Goal: Transaction & Acquisition: Purchase product/service

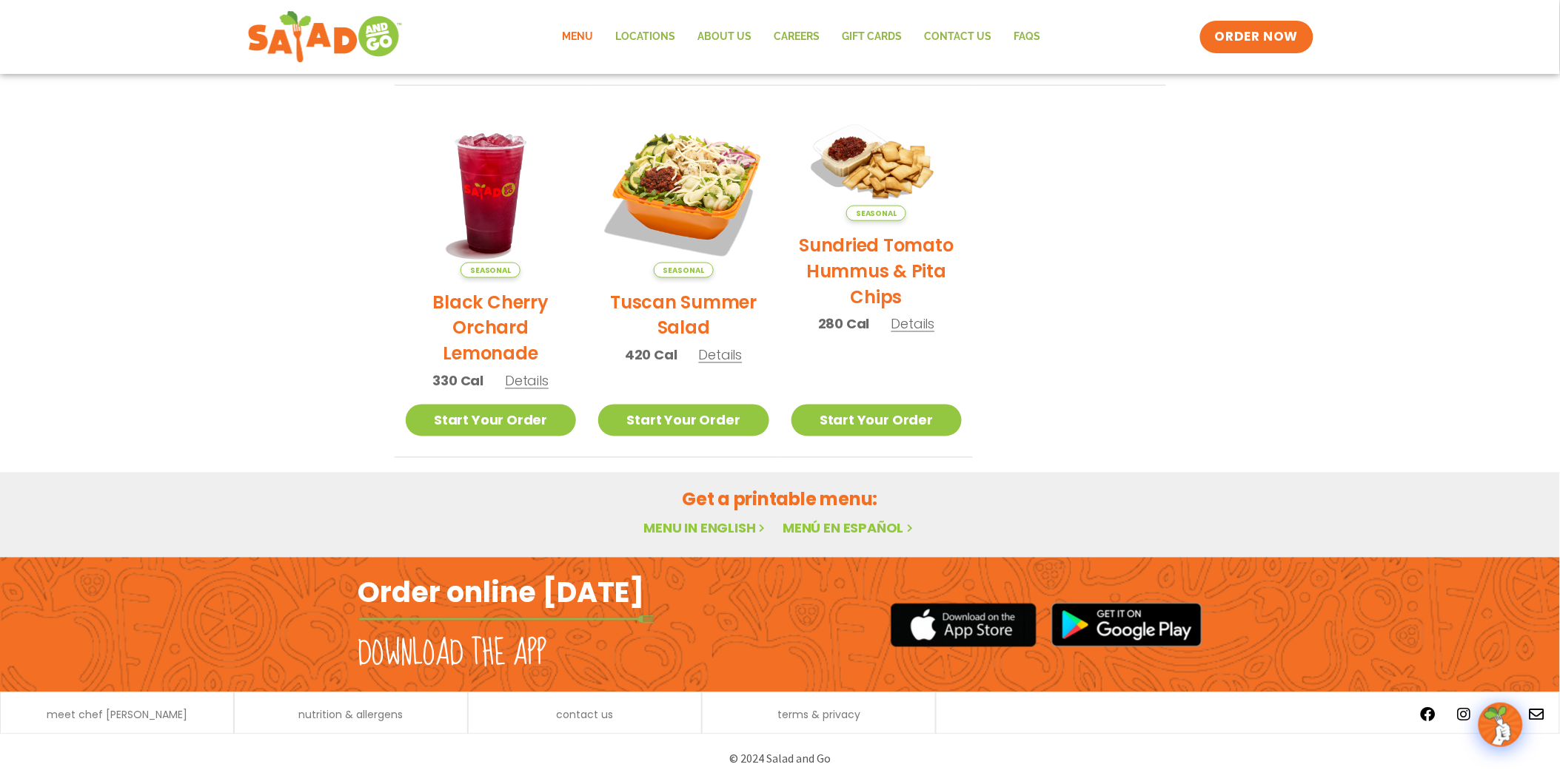
scroll to position [189, 0]
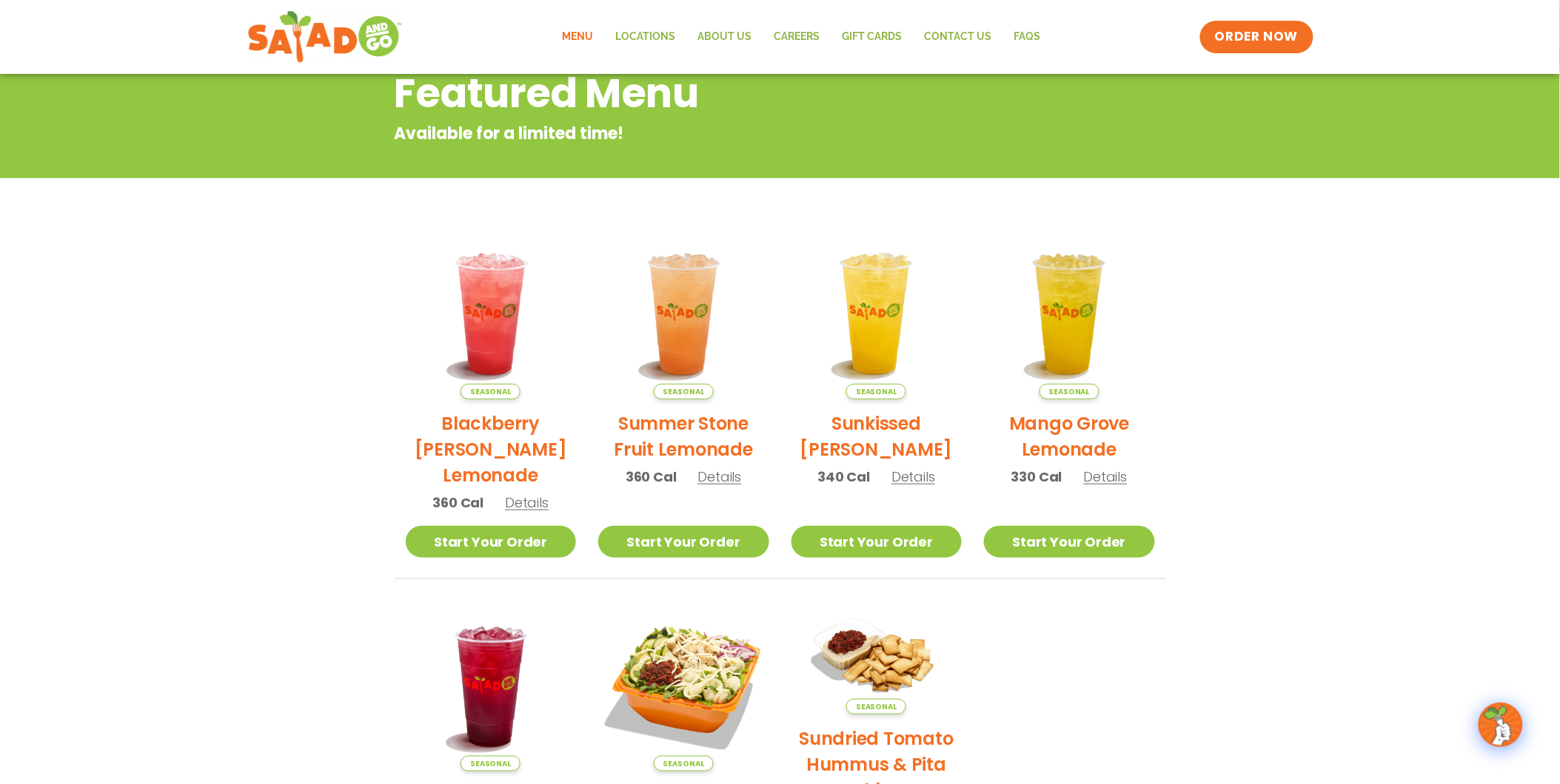
click at [1223, 274] on section "Featured Menu Available for a limited time! Seasonal Blackberry [PERSON_NAME] L…" at bounding box center [780, 500] width 1560 height 904
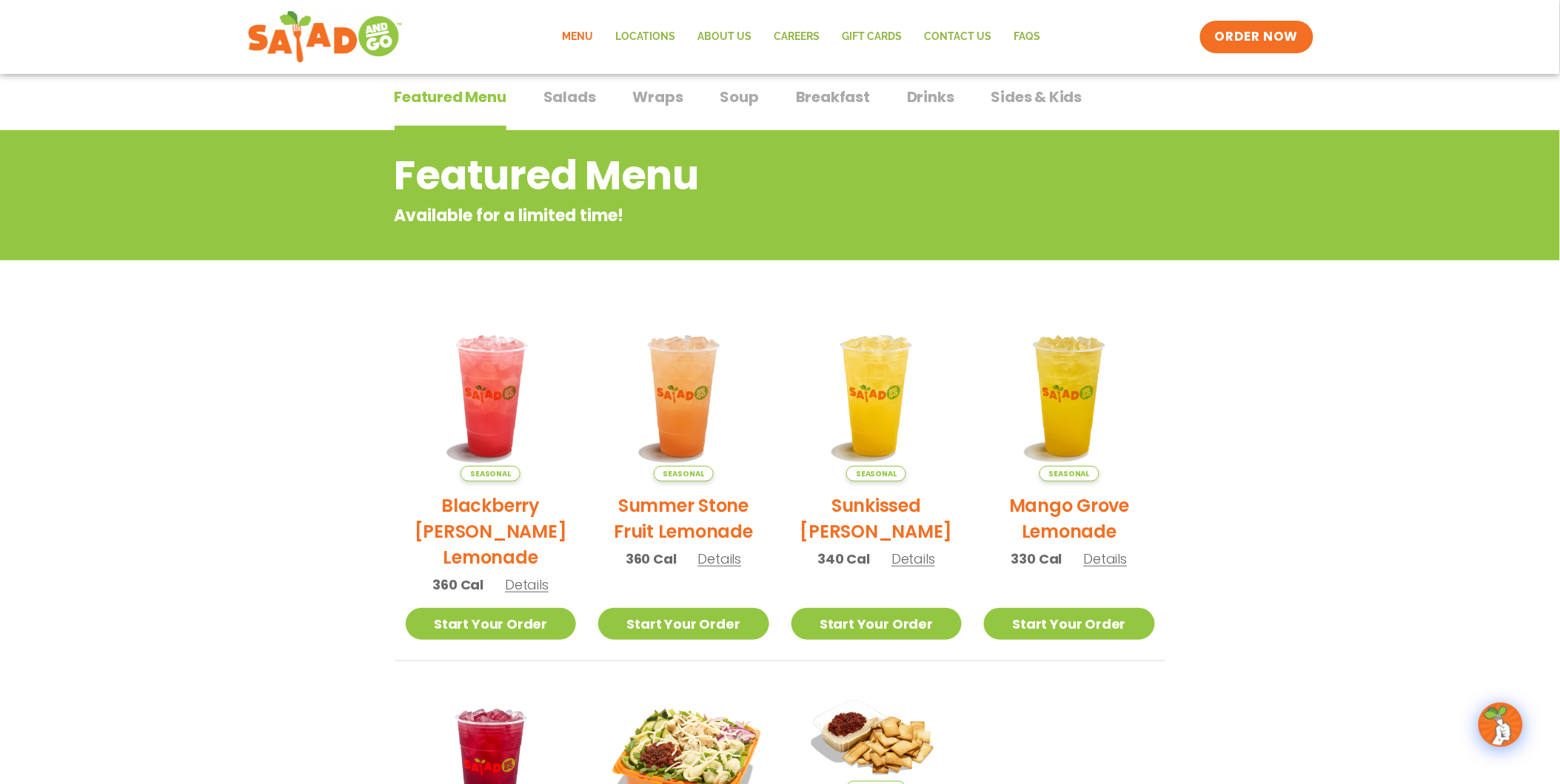
scroll to position [0, 0]
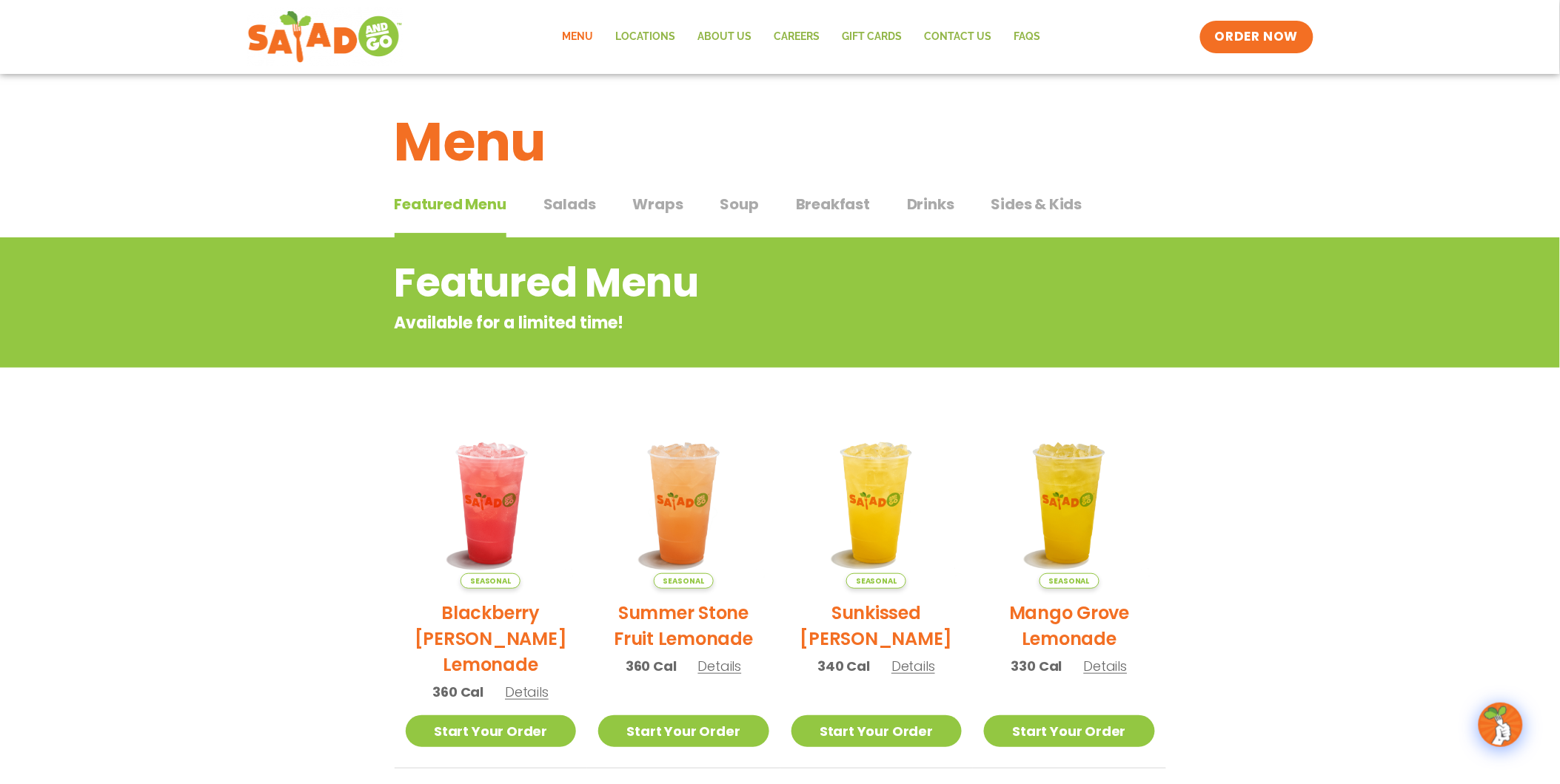
click at [720, 205] on span "Soup" at bounding box center [739, 204] width 38 height 22
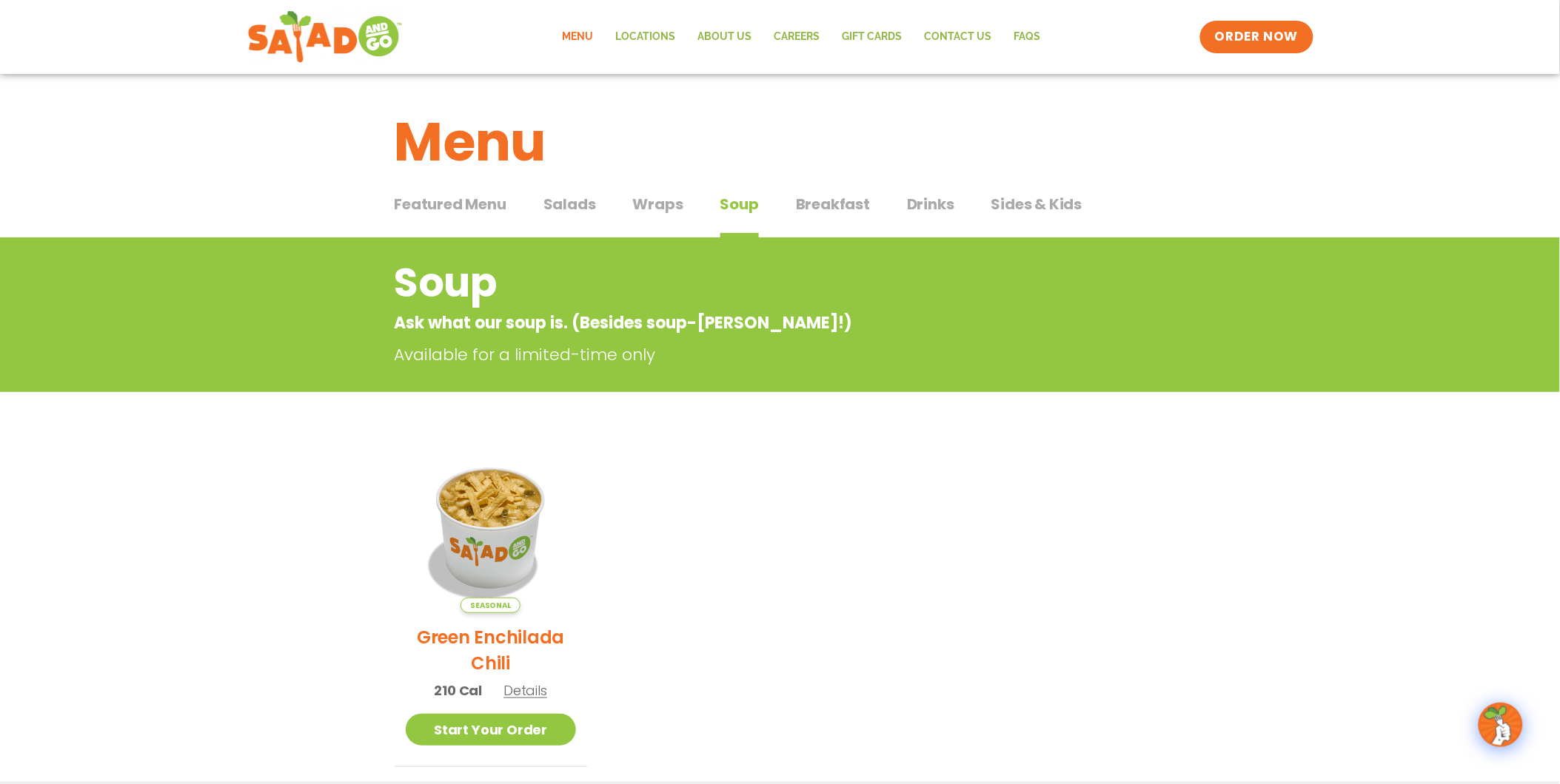
click at [661, 212] on span "Wraps" at bounding box center [658, 204] width 50 height 22
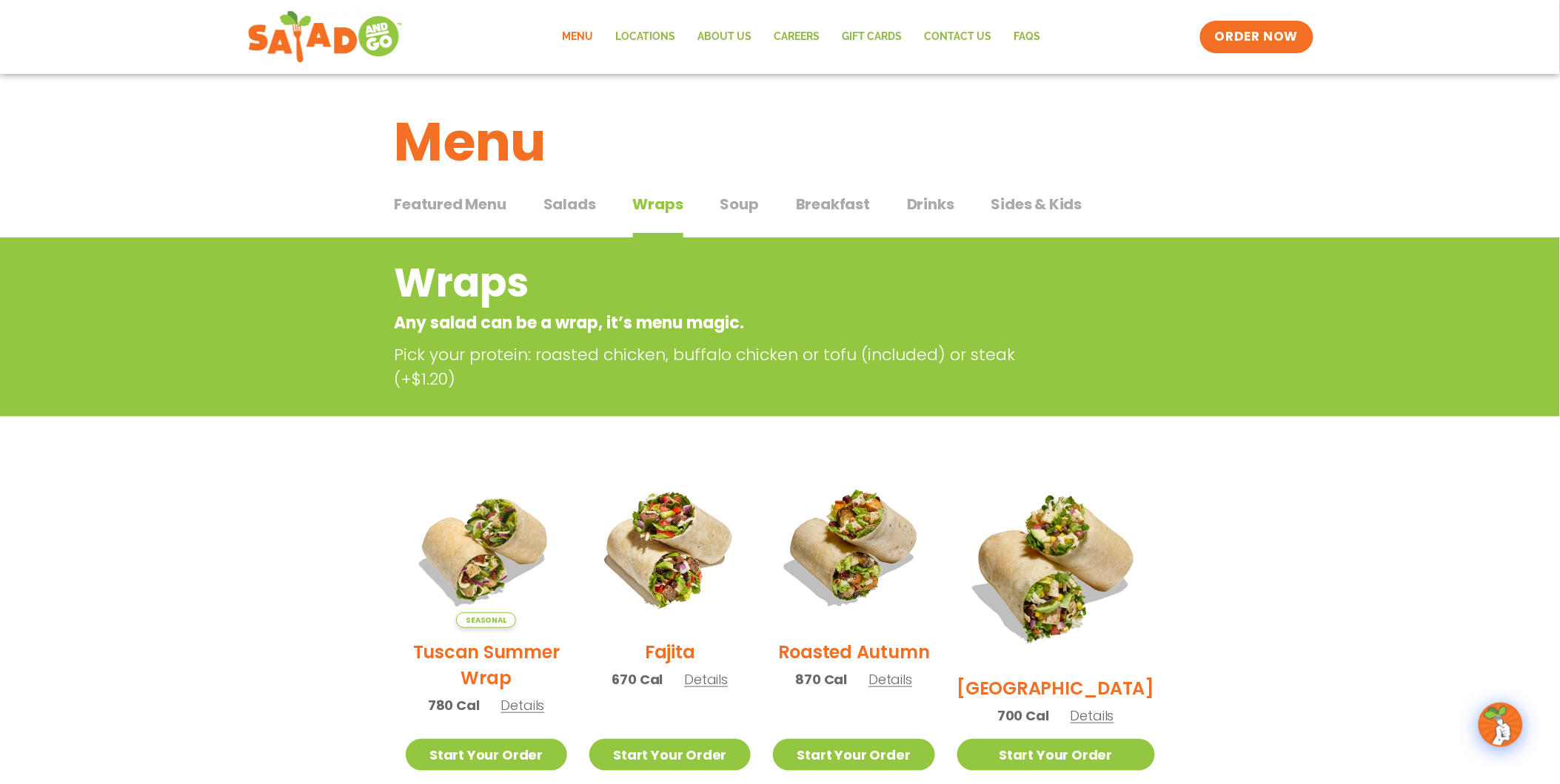
click at [574, 202] on span "Salads" at bounding box center [569, 204] width 52 height 22
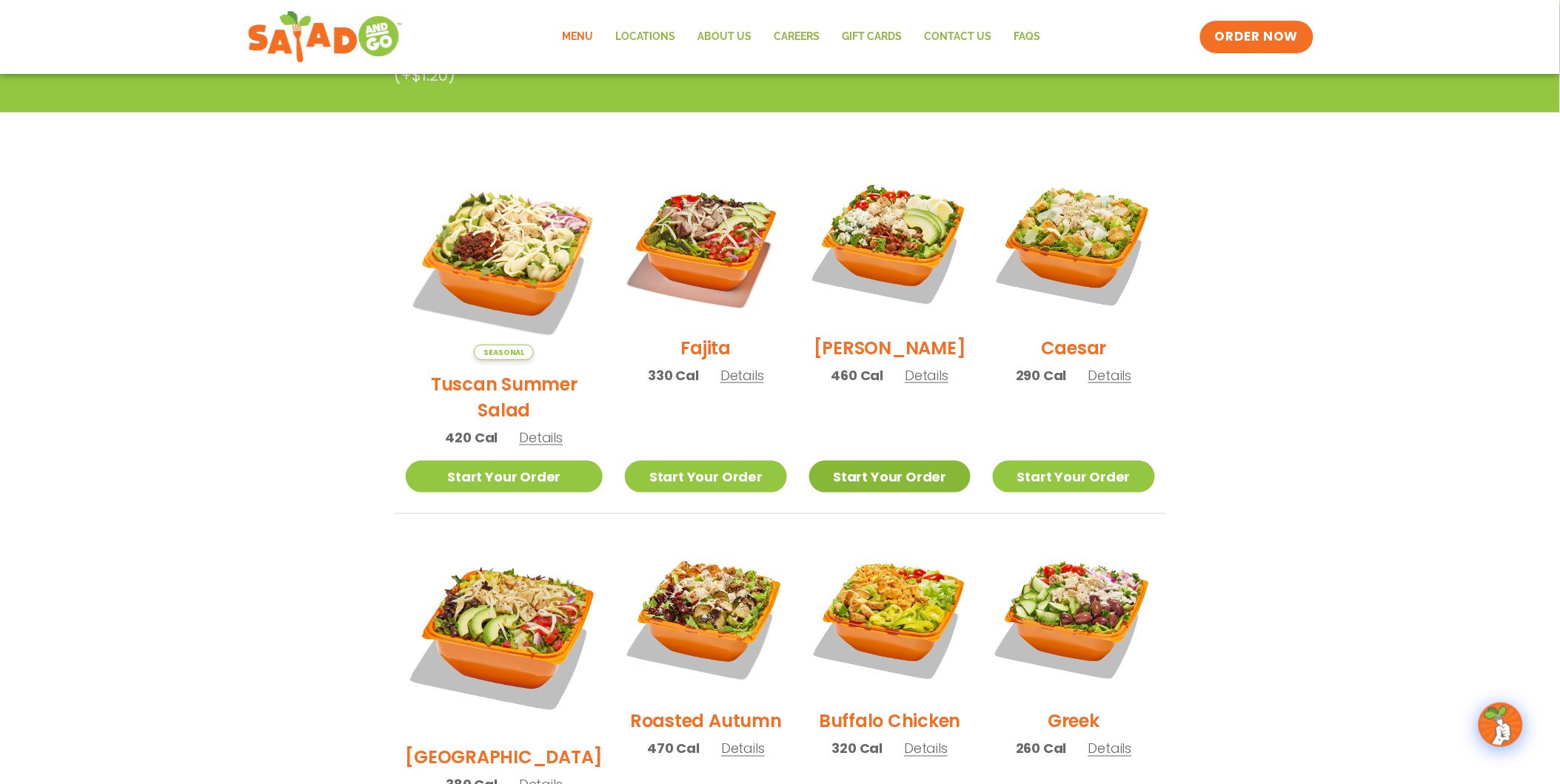
scroll to position [410, 0]
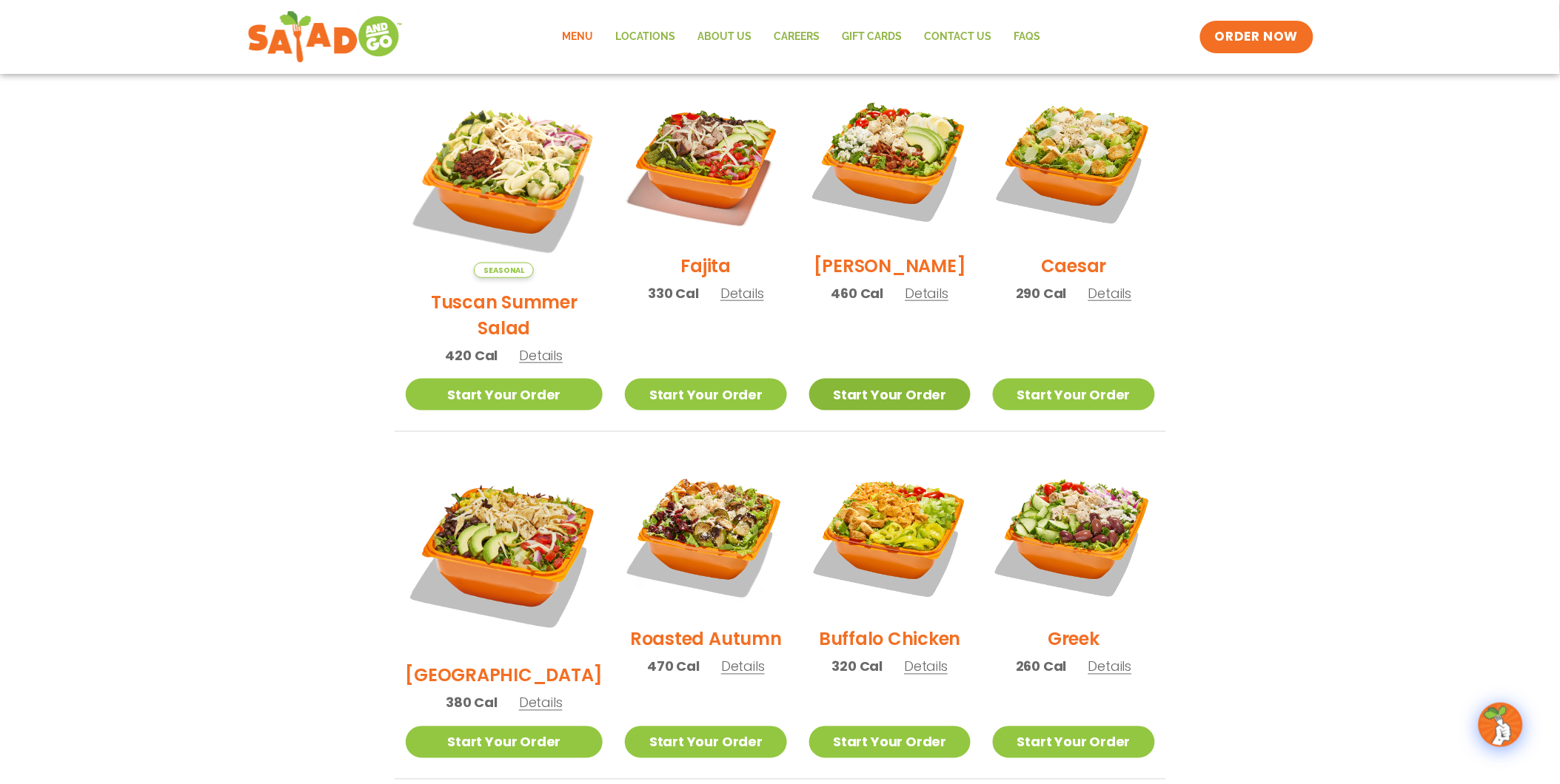
click at [915, 379] on link "Start Your Order" at bounding box center [890, 395] width 161 height 32
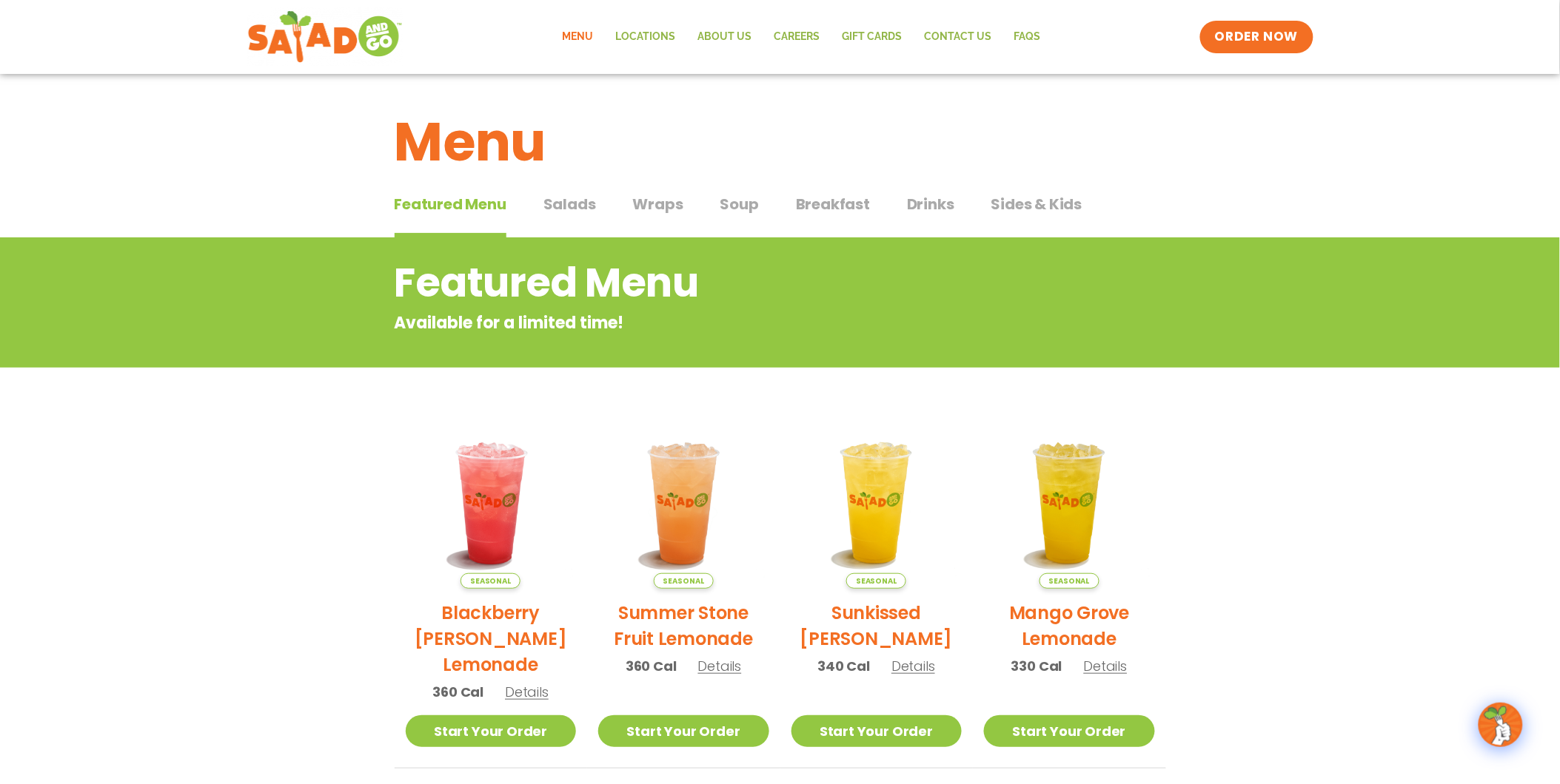
click at [572, 213] on span "Salads" at bounding box center [569, 204] width 52 height 22
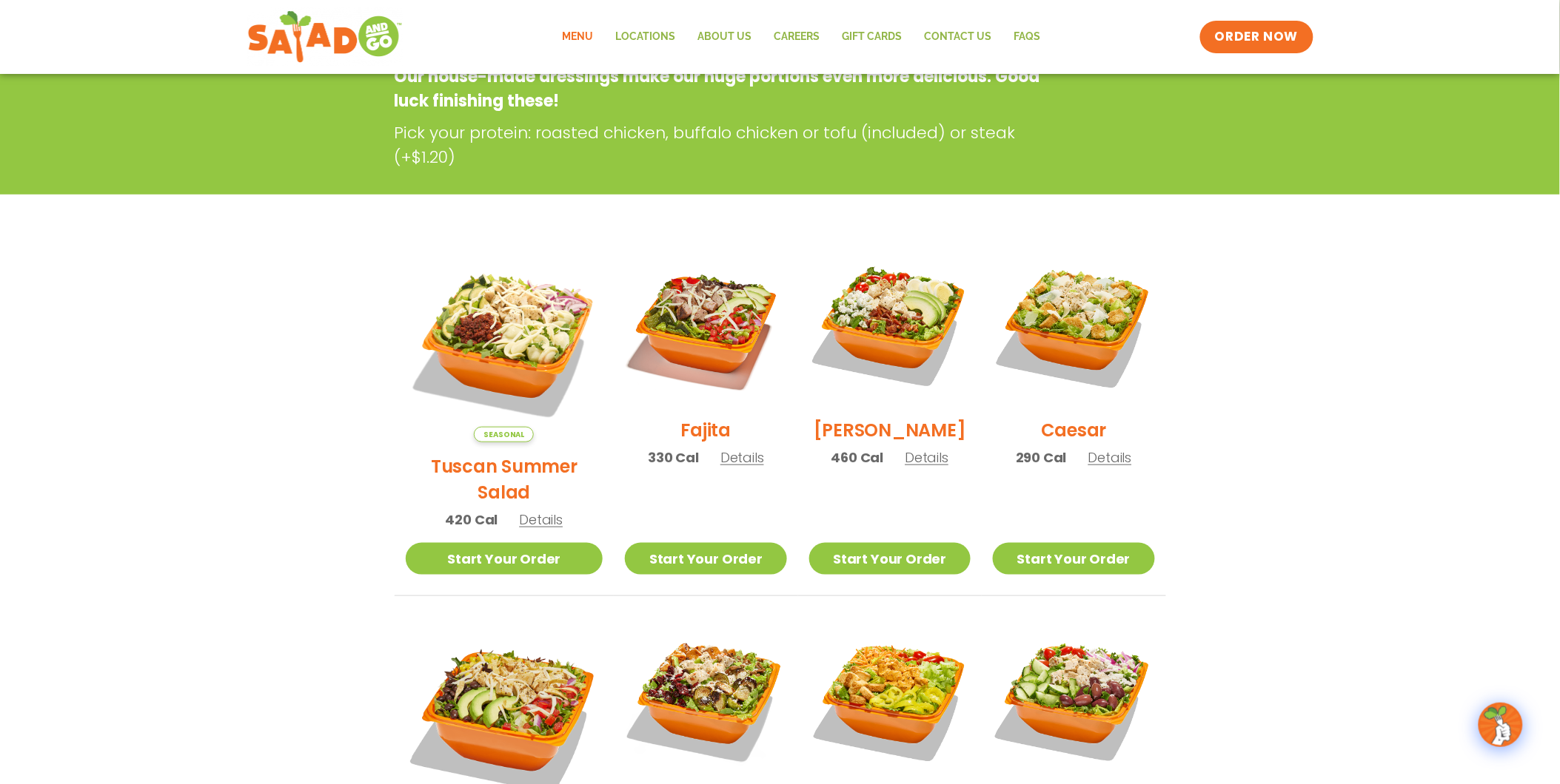
scroll to position [328, 0]
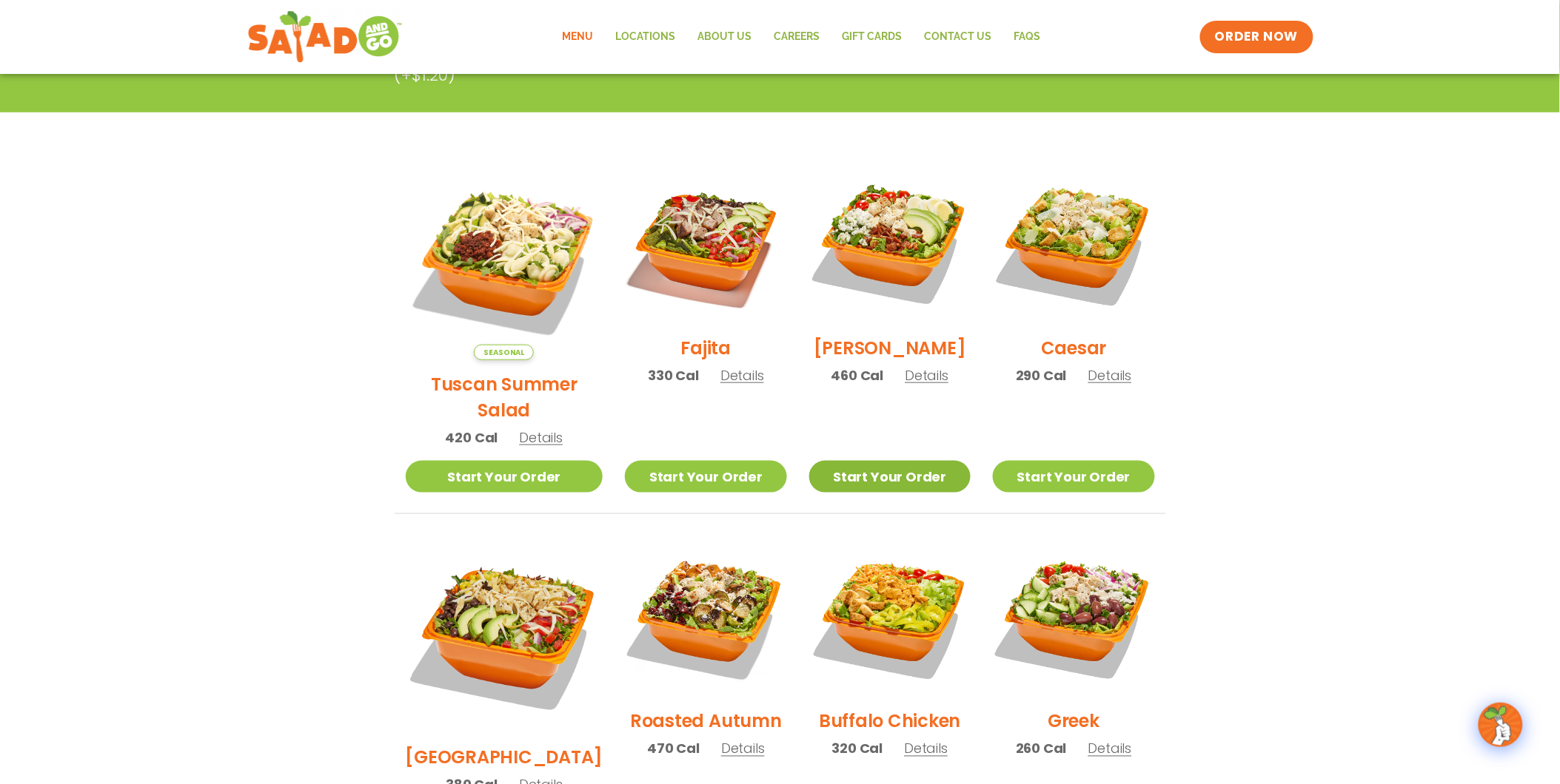
click at [864, 461] on link "Start Your Order" at bounding box center [890, 477] width 161 height 32
